Goal: Task Accomplishment & Management: Manage account settings

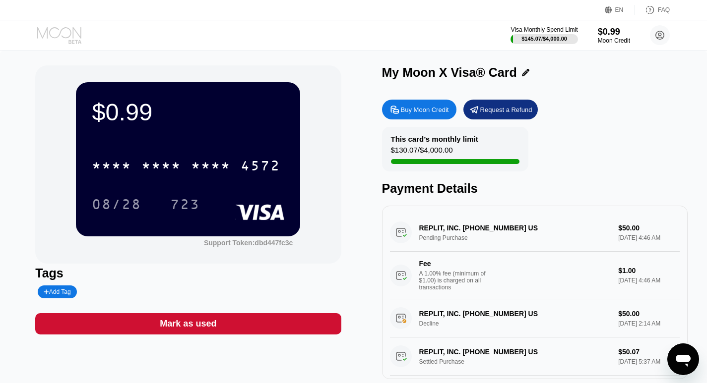
click at [60, 29] on icon at bounding box center [60, 35] width 46 height 17
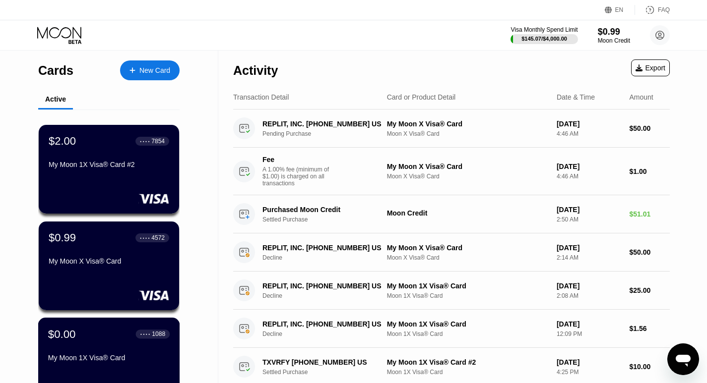
click at [95, 331] on div "$0.00 ● ● ● ● 1088" at bounding box center [109, 334] width 122 height 13
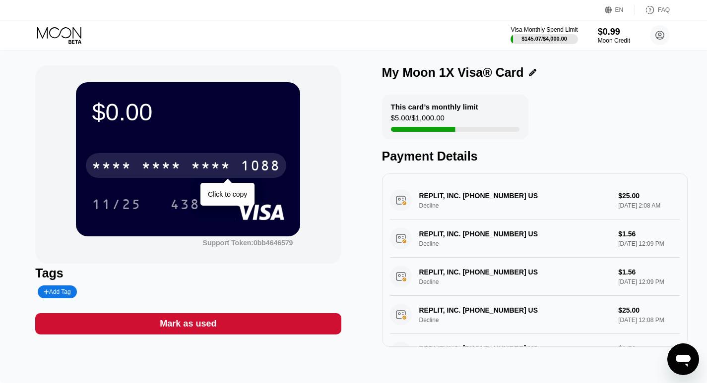
click at [210, 175] on div "* * * *" at bounding box center [211, 167] width 40 height 16
click at [249, 171] on div "1088" at bounding box center [261, 167] width 40 height 16
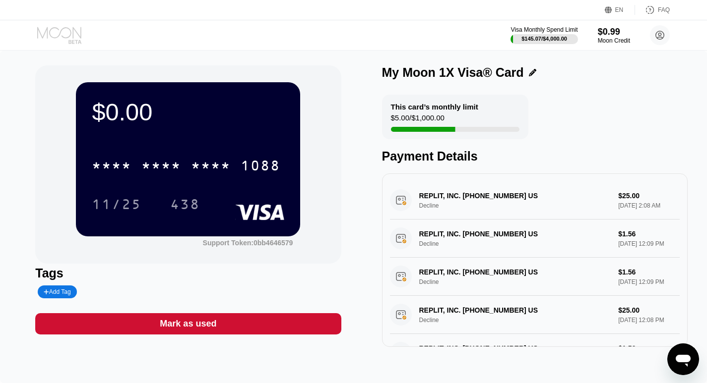
click at [57, 32] on icon at bounding box center [60, 35] width 46 height 17
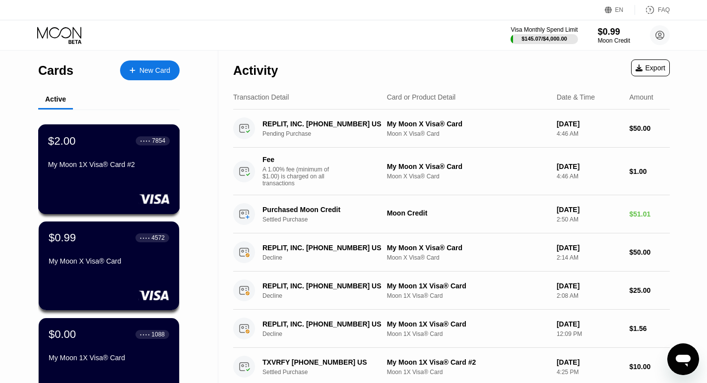
click at [95, 152] on div "$2.00 ● ● ● ● 7854 My Moon 1X Visa® Card #2" at bounding box center [109, 153] width 122 height 38
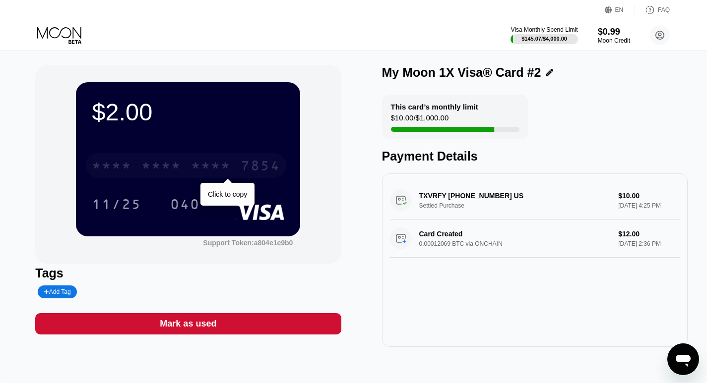
click at [216, 161] on div "* * * *" at bounding box center [211, 167] width 40 height 16
